Goal: Task Accomplishment & Management: Use online tool/utility

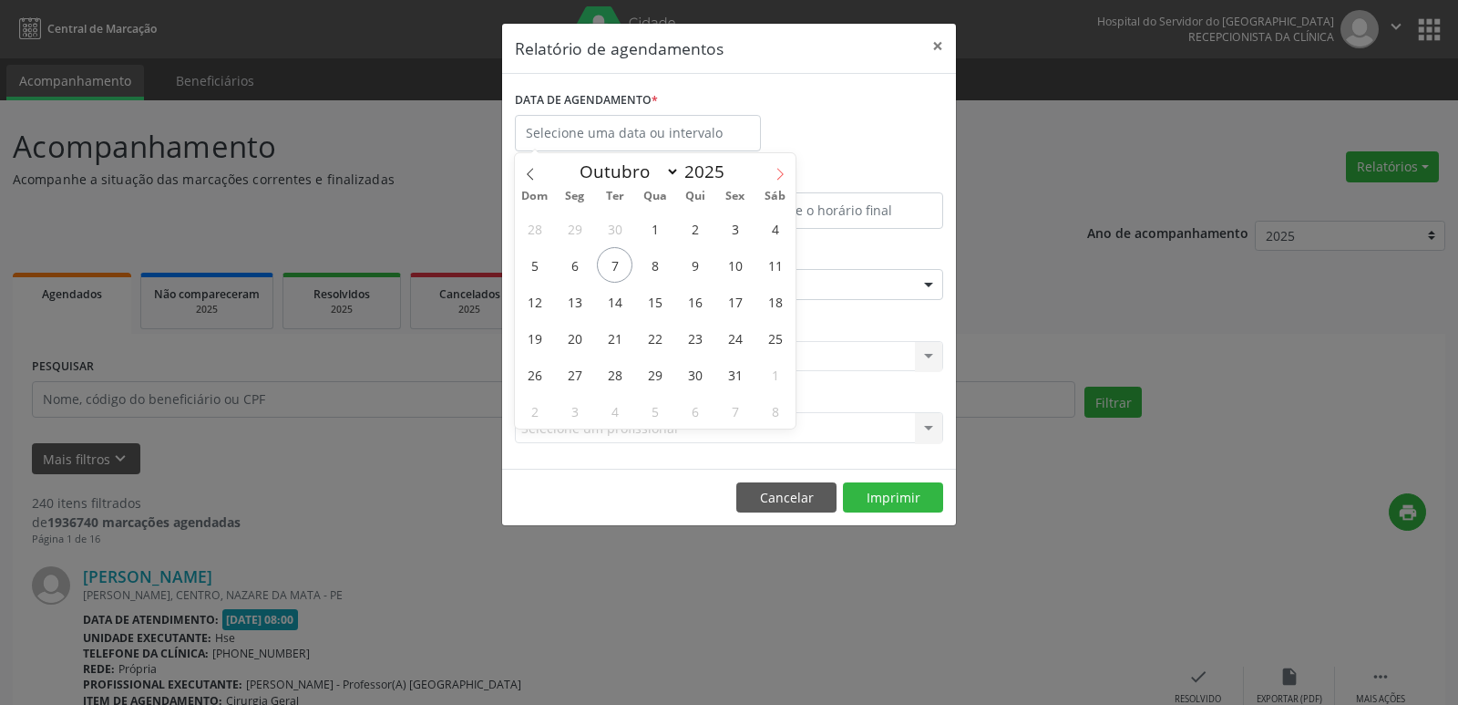
click at [774, 172] on icon at bounding box center [780, 174] width 13 height 13
select select "10"
click at [694, 341] on span "20" at bounding box center [695, 338] width 36 height 36
type input "[DATE]"
click at [696, 339] on span "20" at bounding box center [695, 338] width 36 height 36
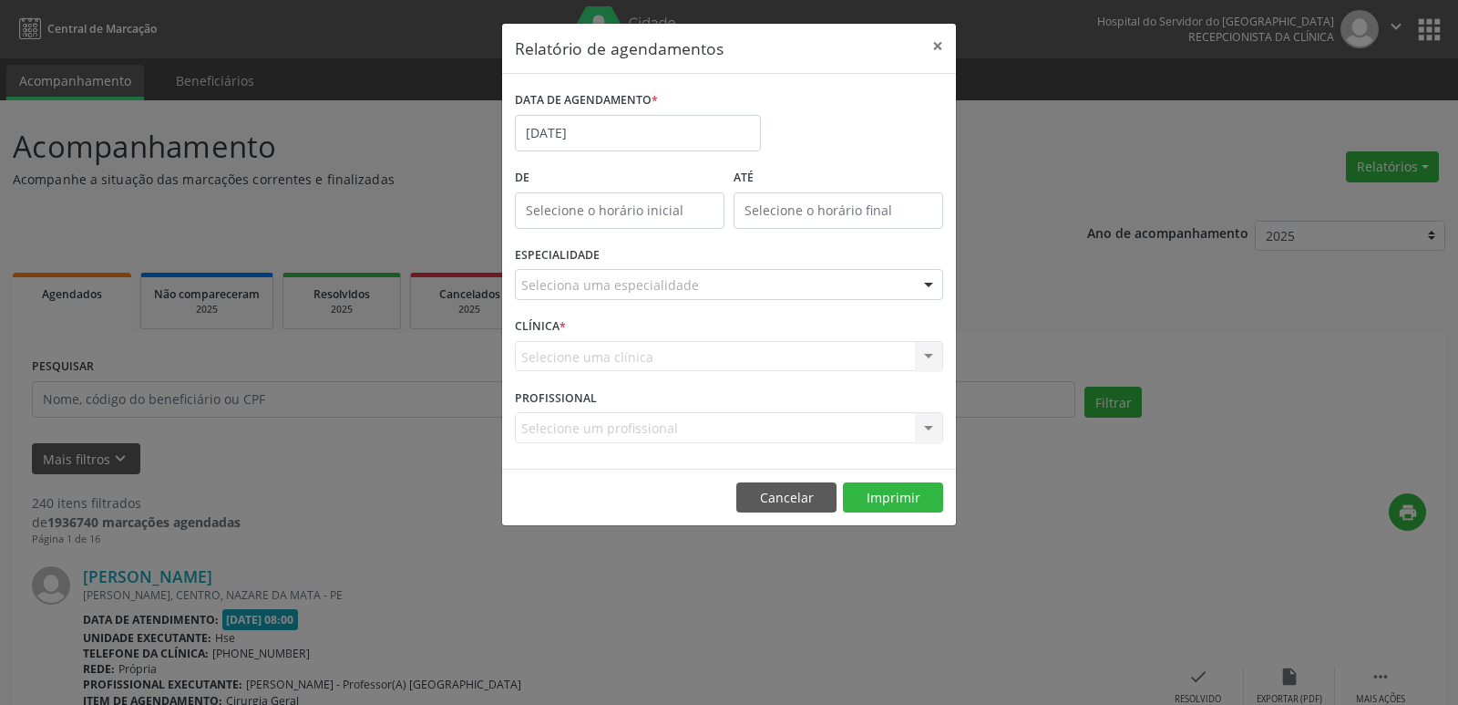
click at [927, 283] on div at bounding box center [928, 285] width 27 height 31
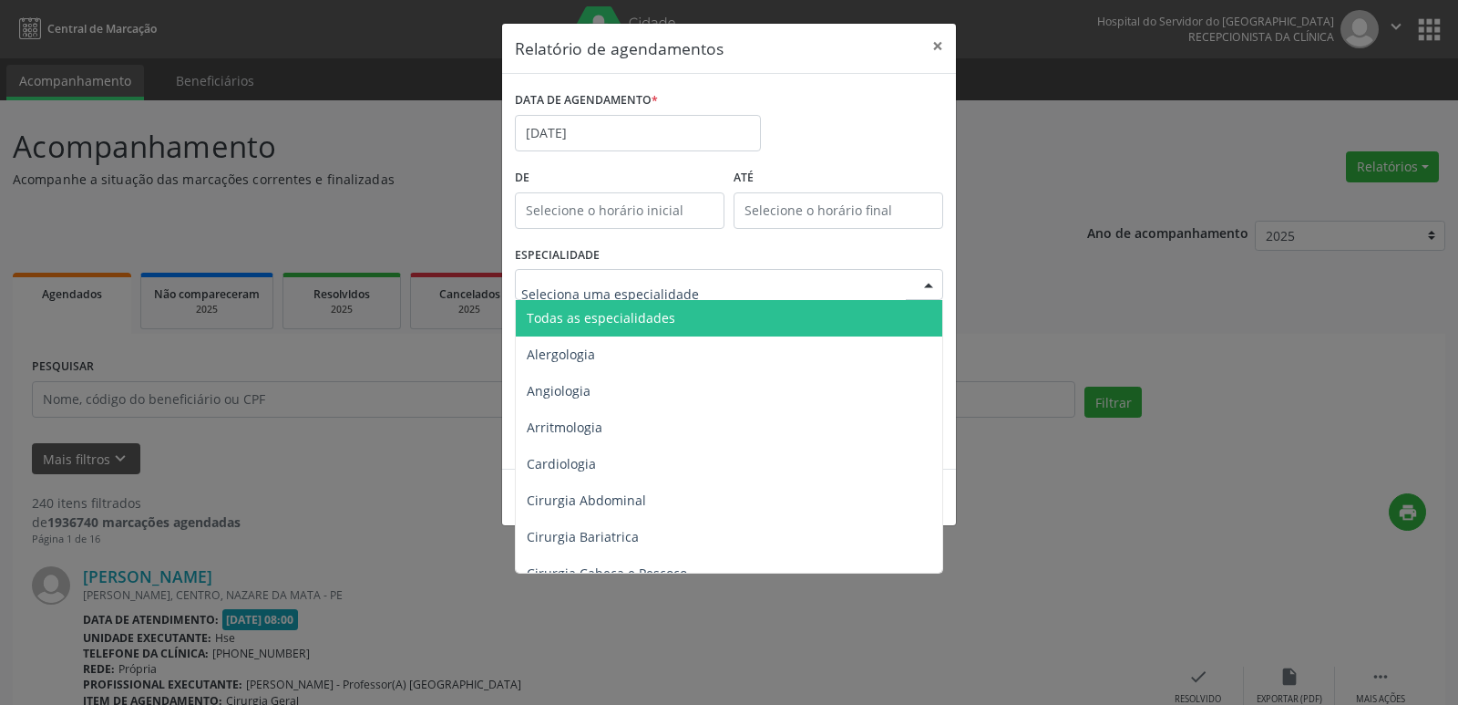
click at [695, 323] on span "Todas as especialidades" at bounding box center [730, 318] width 429 height 36
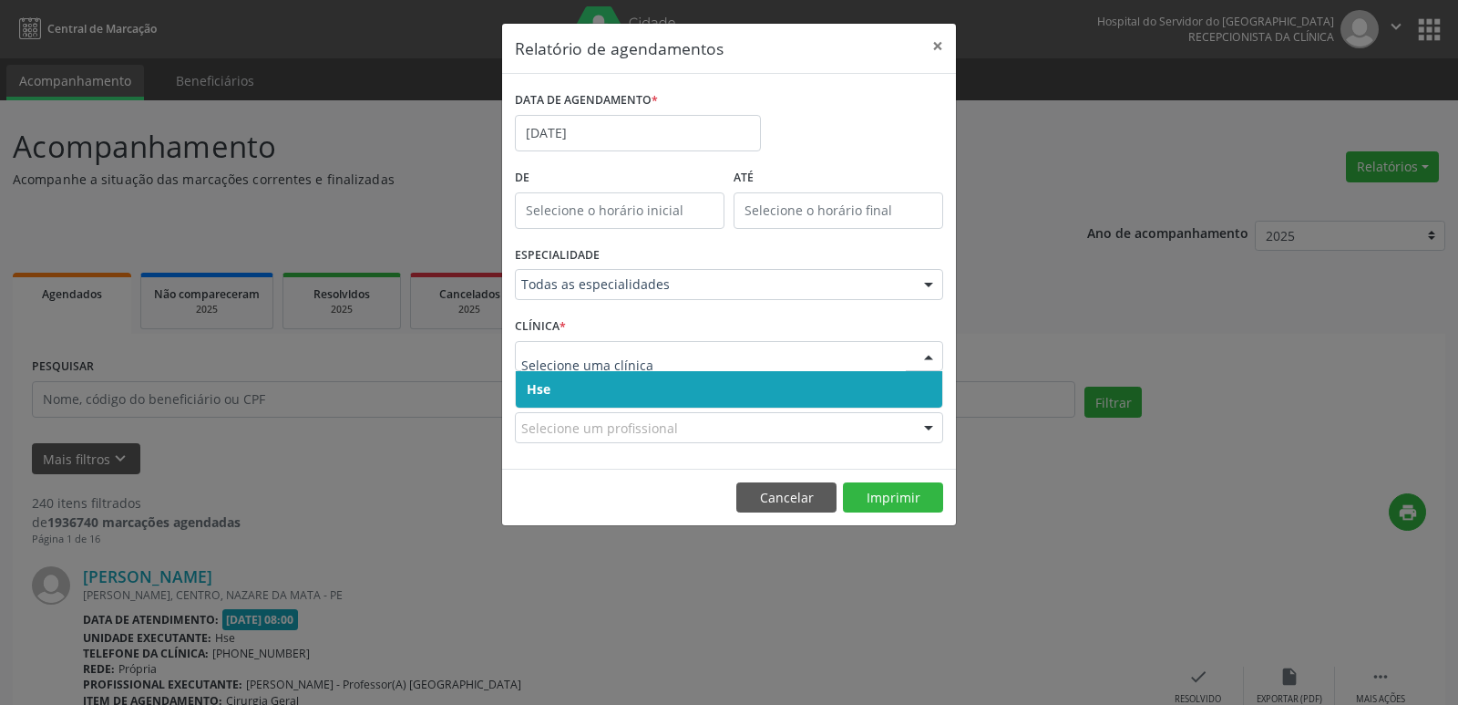
click at [930, 355] on div at bounding box center [928, 357] width 27 height 31
click at [633, 386] on span "Hse" at bounding box center [729, 389] width 427 height 36
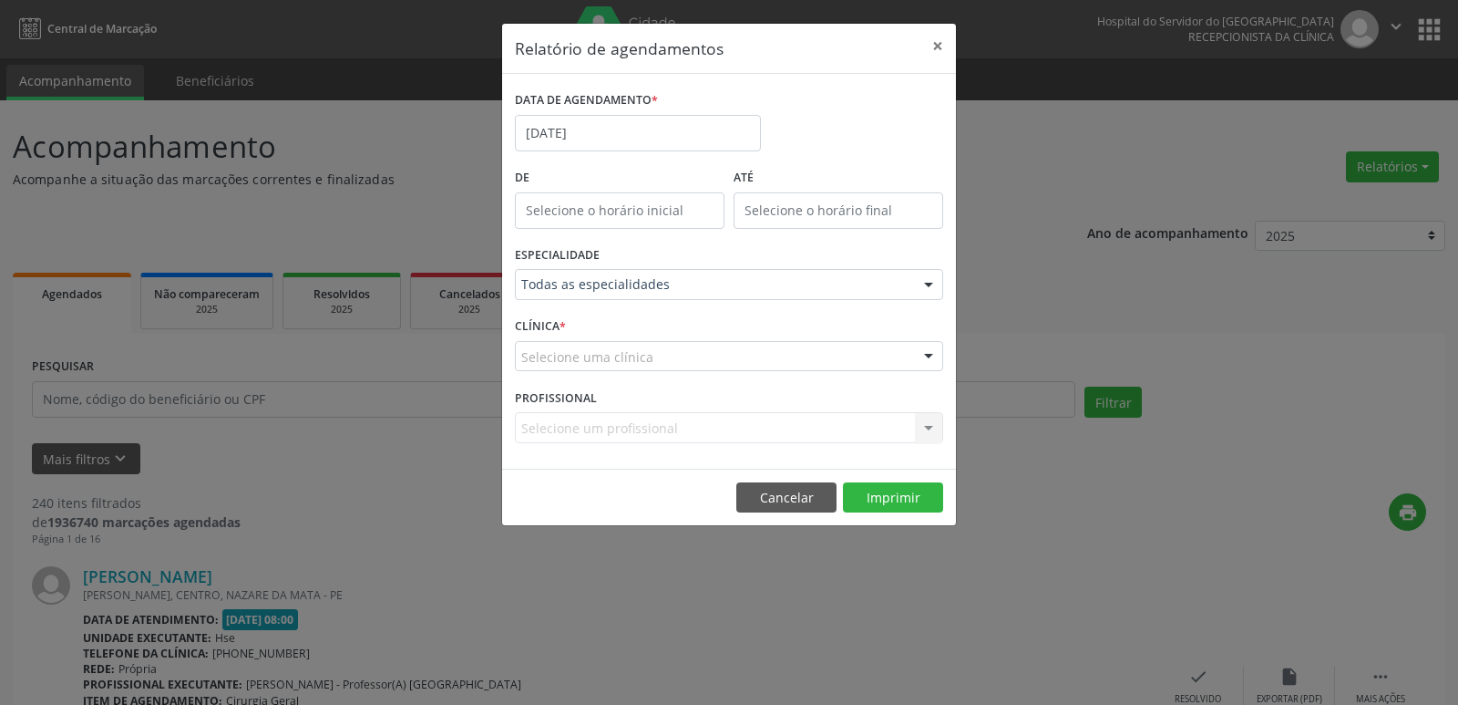
click at [933, 355] on div at bounding box center [928, 357] width 27 height 31
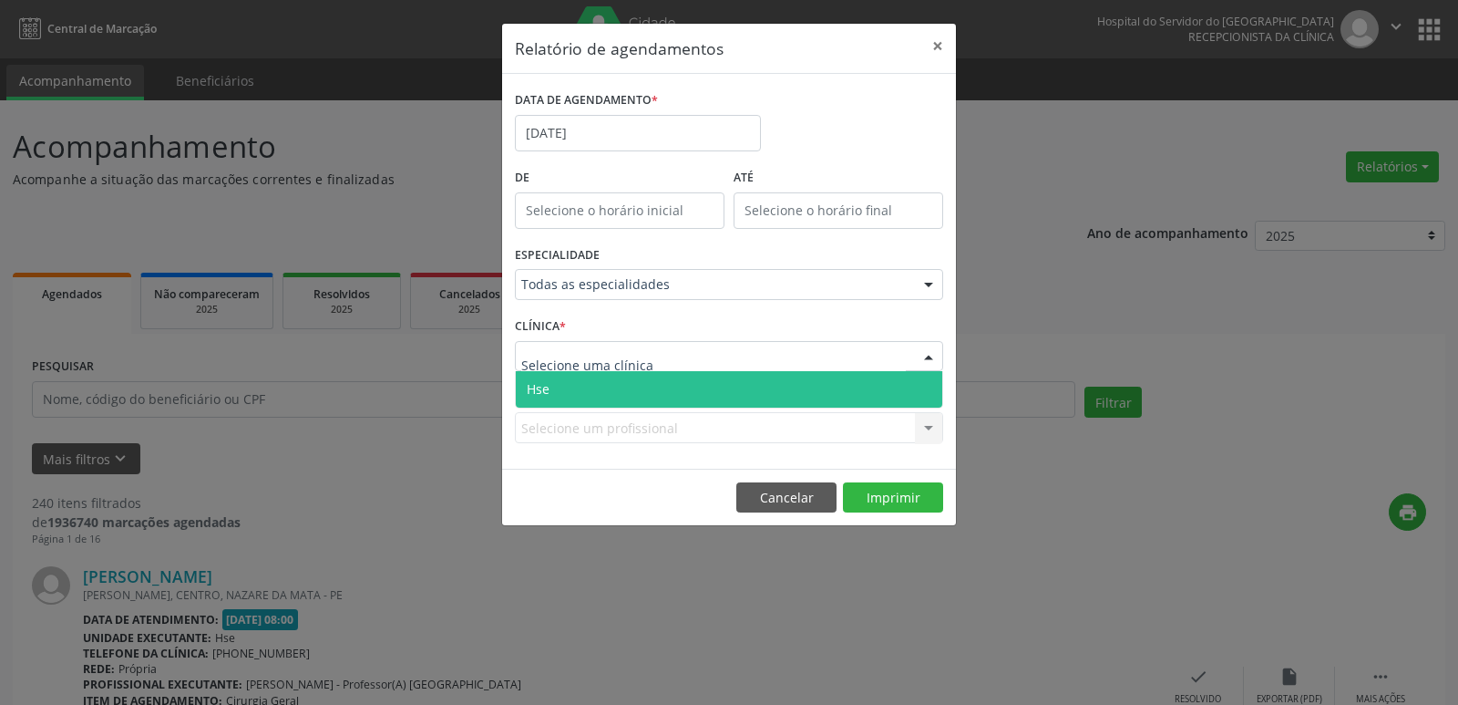
click at [646, 396] on span "Hse" at bounding box center [729, 389] width 427 height 36
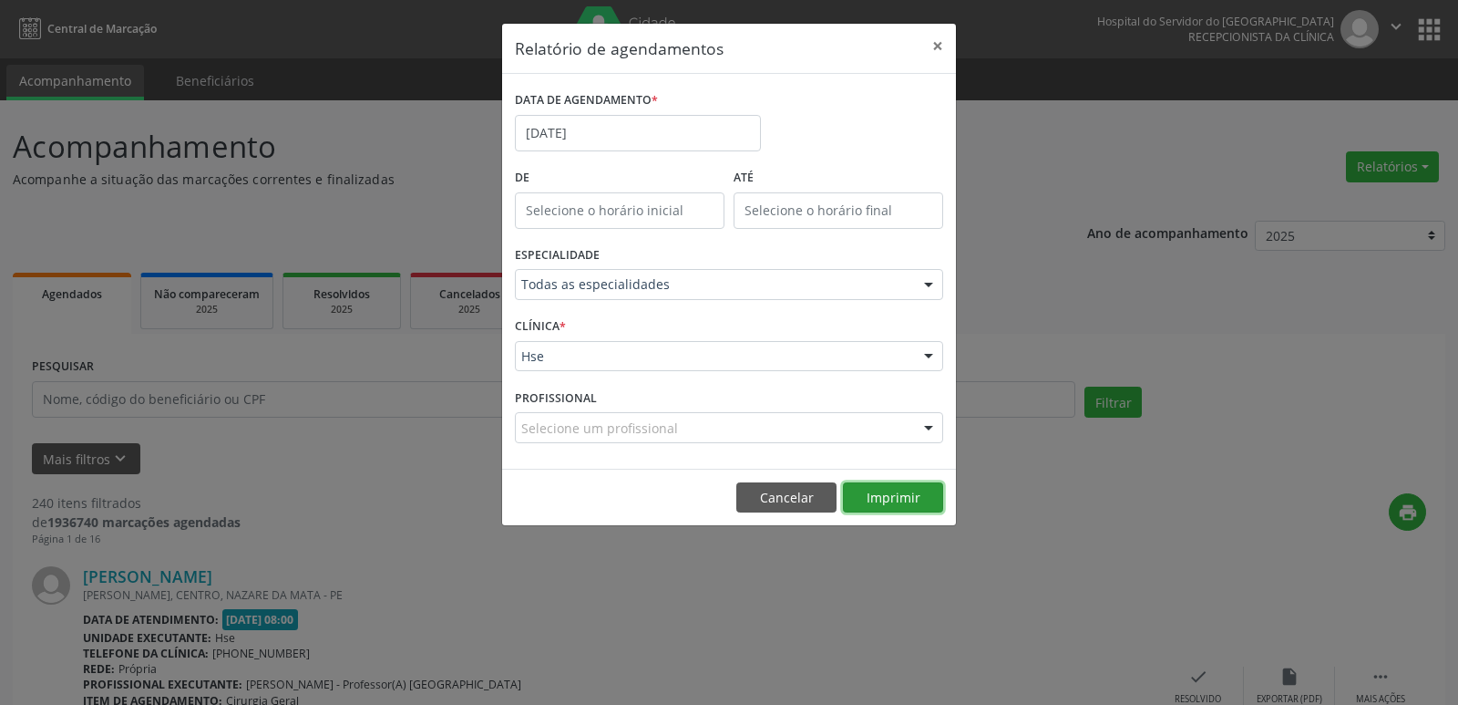
click at [874, 496] on button "Imprimir" at bounding box center [893, 497] width 100 height 31
click at [598, 133] on input "[DATE]" at bounding box center [638, 133] width 246 height 36
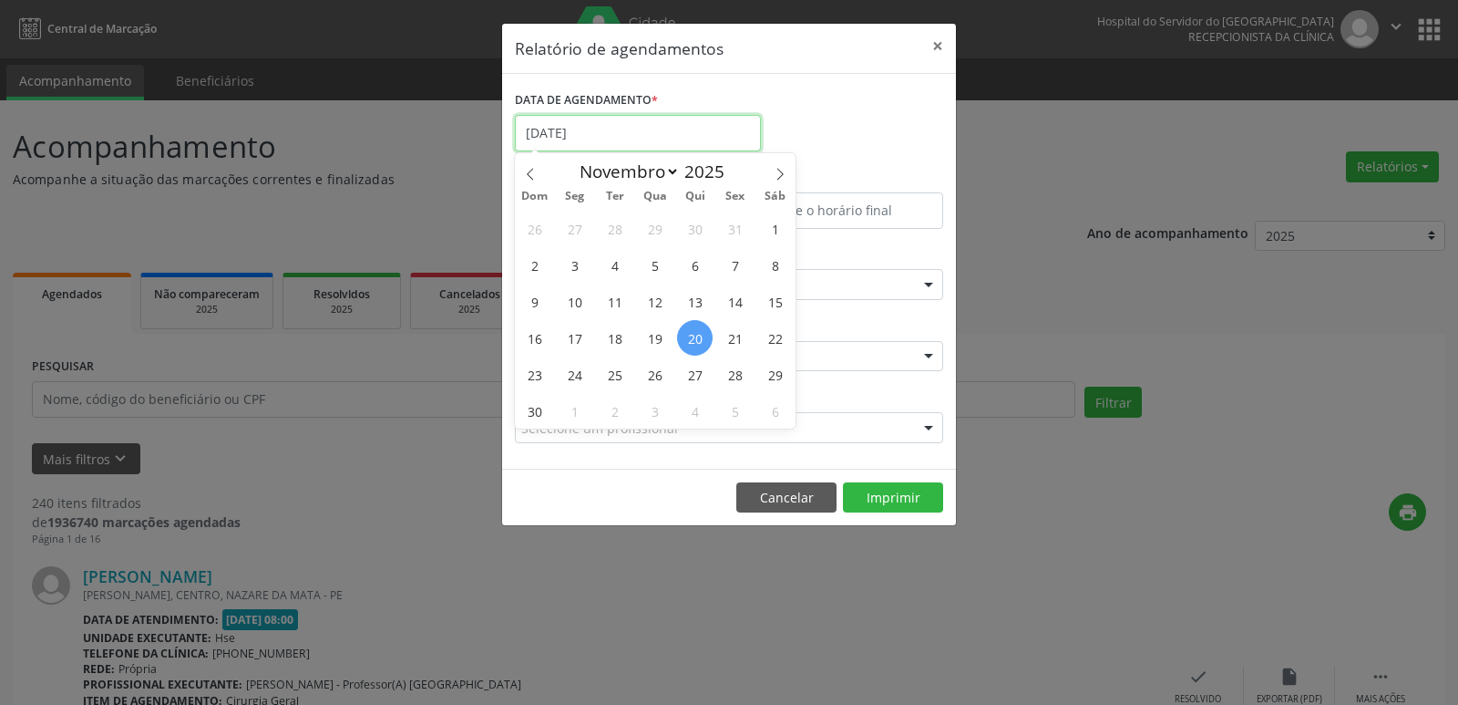
click at [598, 133] on input "[DATE]" at bounding box center [638, 133] width 246 height 36
click at [525, 172] on icon at bounding box center [530, 174] width 13 height 13
select select "9"
click at [576, 337] on span "20" at bounding box center [575, 338] width 36 height 36
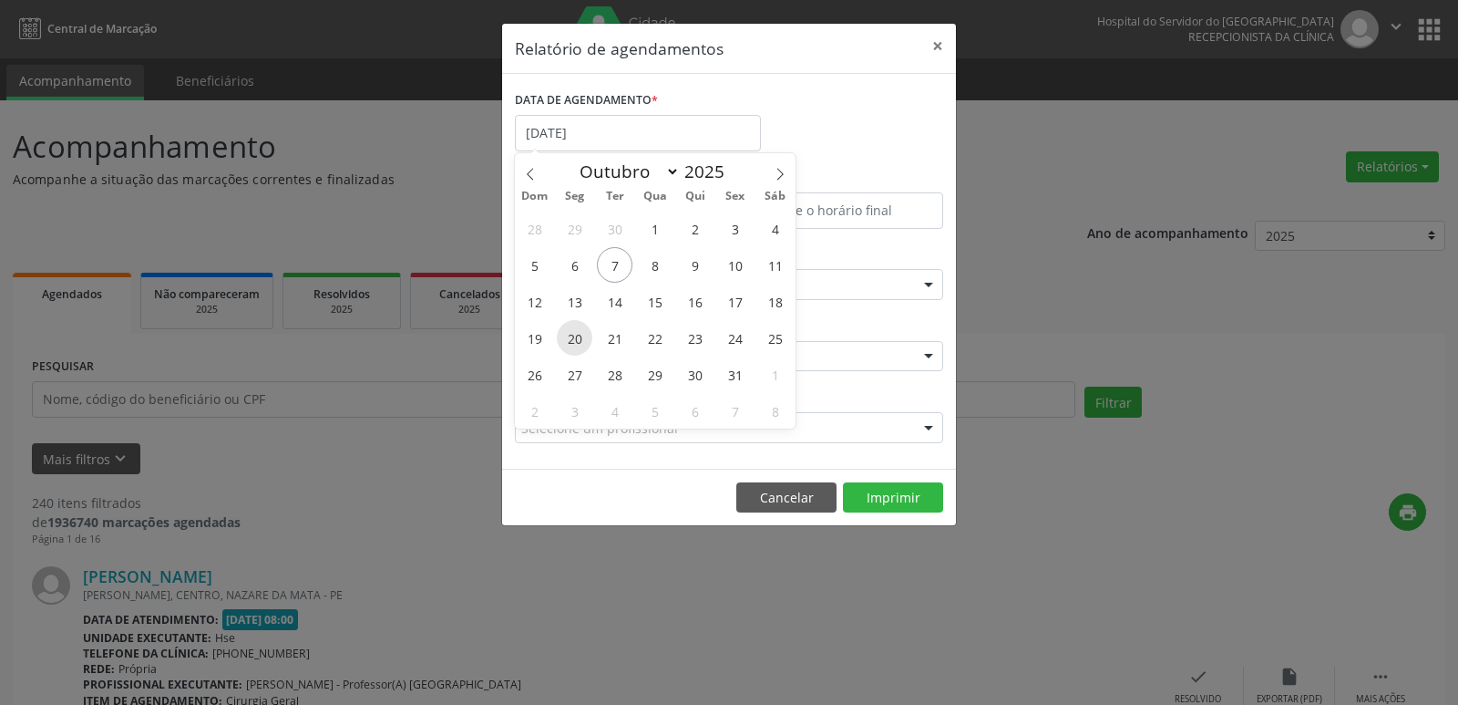
type input "[DATE]"
click at [567, 338] on span "20" at bounding box center [575, 338] width 36 height 36
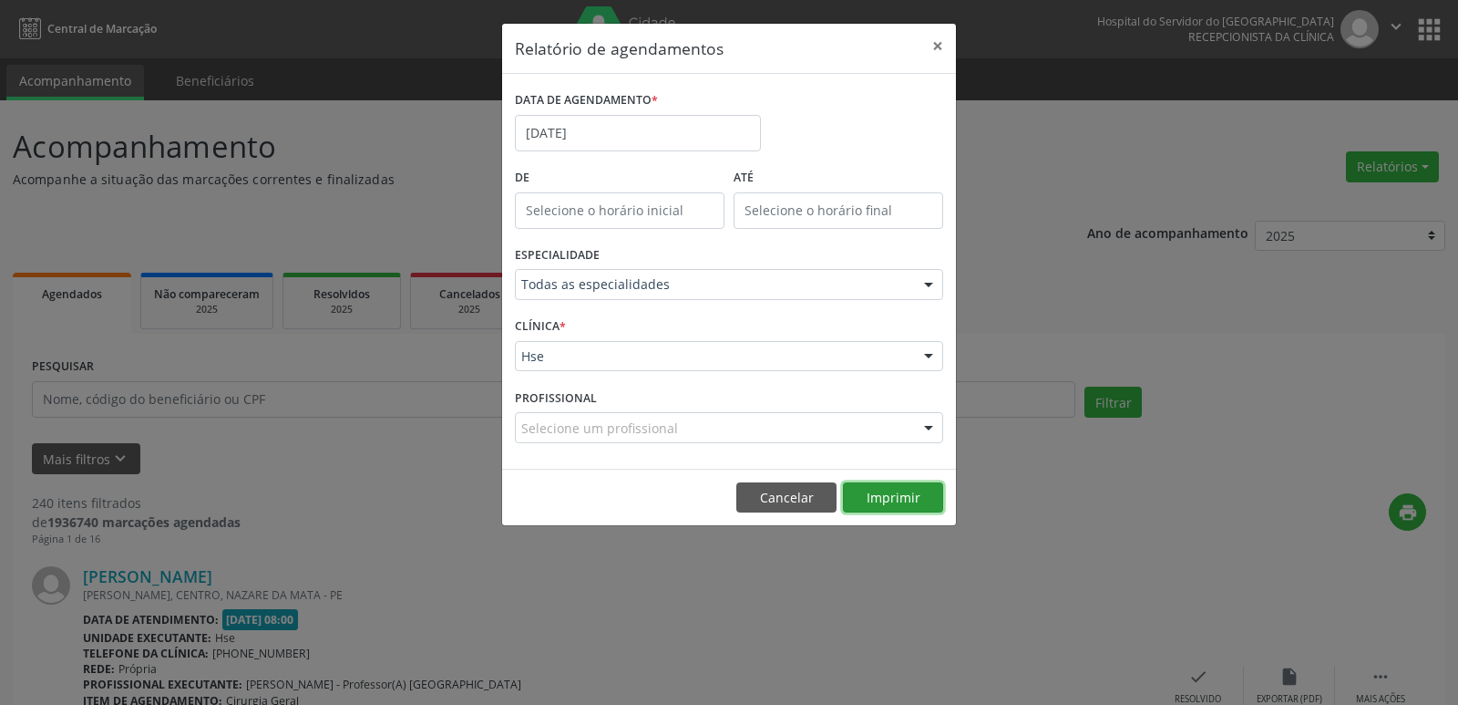
click at [916, 499] on button "Imprimir" at bounding box center [893, 497] width 100 height 31
